Goal: Task Accomplishment & Management: Complete application form

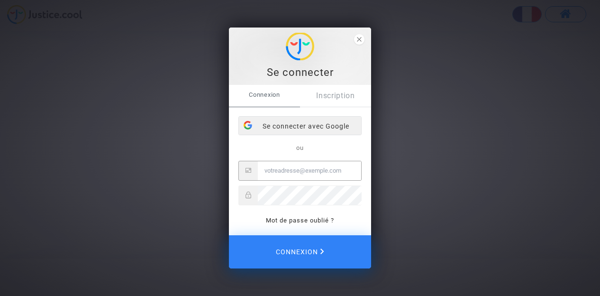
click at [345, 127] on div "Se connecter avec Google" at bounding box center [300, 126] width 122 height 19
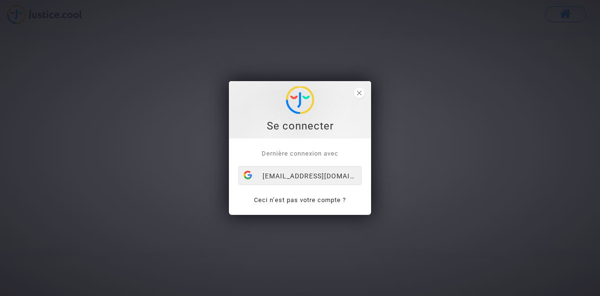
click at [309, 173] on div "[EMAIL_ADDRESS][DOMAIN_NAME]" at bounding box center [300, 175] width 122 height 19
click at [360, 90] on span "close" at bounding box center [359, 93] width 10 height 10
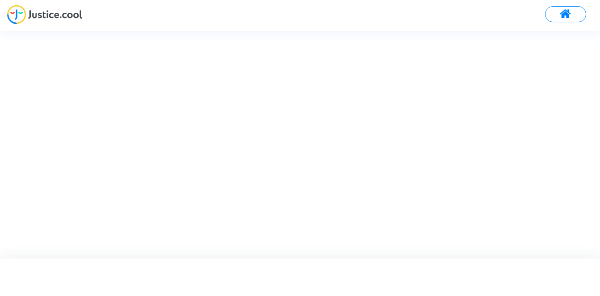
click at [569, 15] on span at bounding box center [566, 14] width 12 height 12
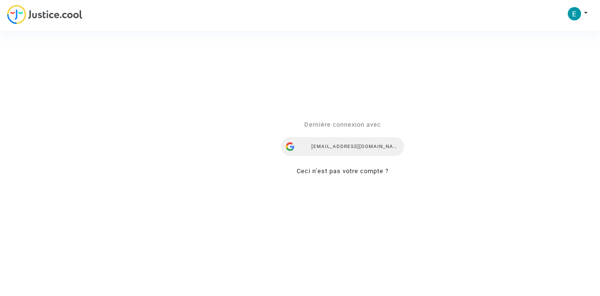
click at [349, 145] on div "[EMAIL_ADDRESS][DOMAIN_NAME]" at bounding box center [342, 146] width 123 height 19
click at [59, 16] on div "Se connecter Dernière connexion avec elahaie@gmail.com Ceci n’est pas votre com…" at bounding box center [300, 148] width 600 height 296
